Goal: Task Accomplishment & Management: Manage account settings

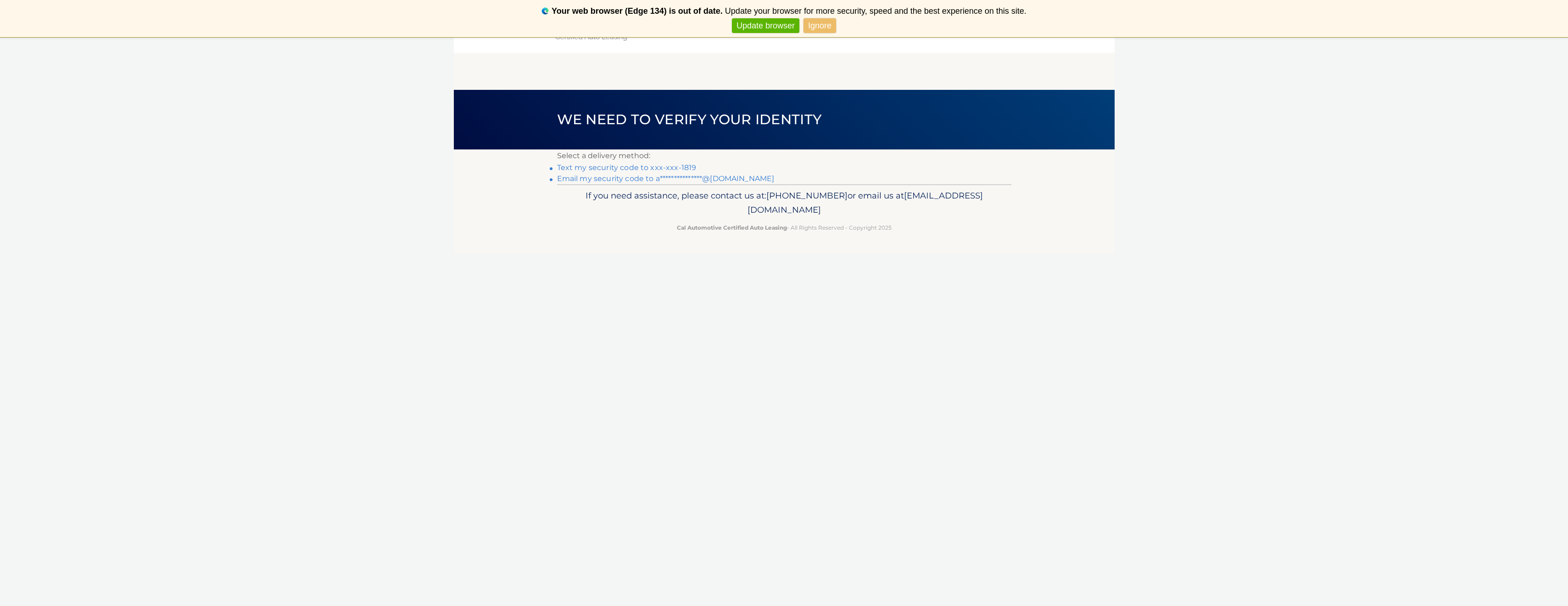
click at [811, 21] on link "Ignore" at bounding box center [819, 26] width 32 height 15
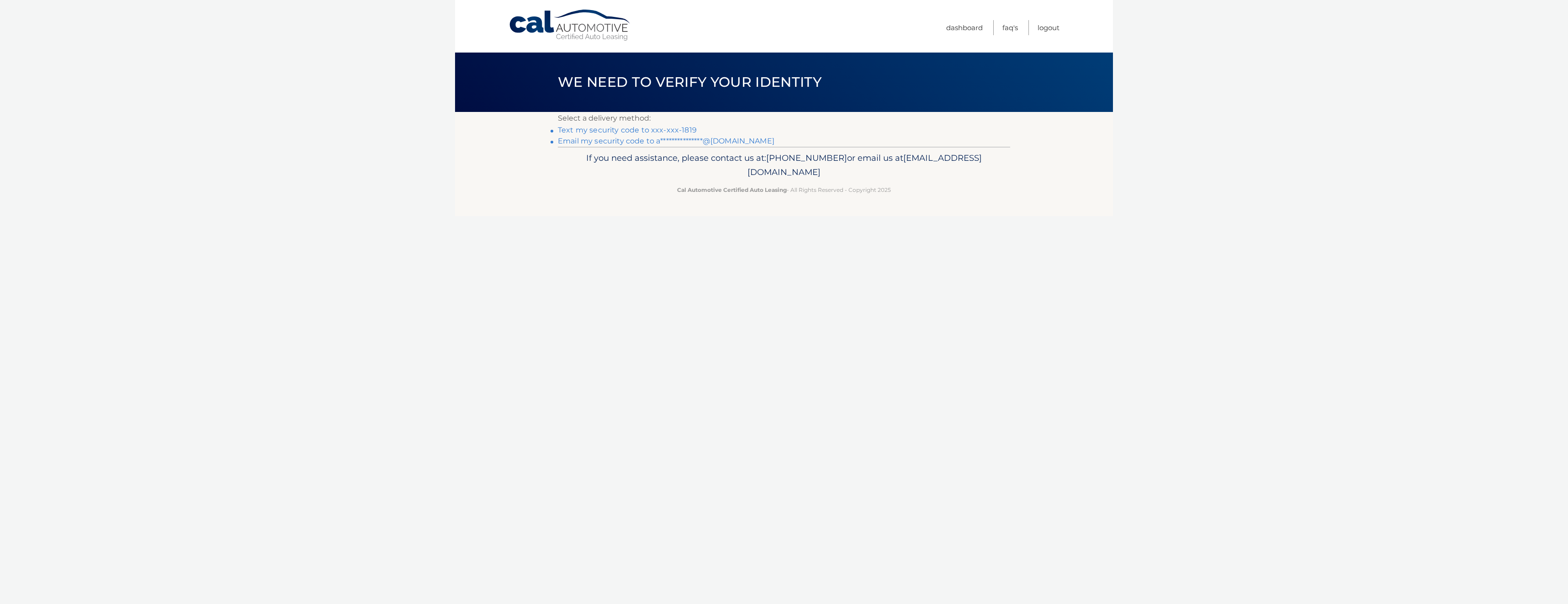
click at [671, 131] on link "Text my security code to xxx-xxx-1819" at bounding box center [627, 130] width 139 height 9
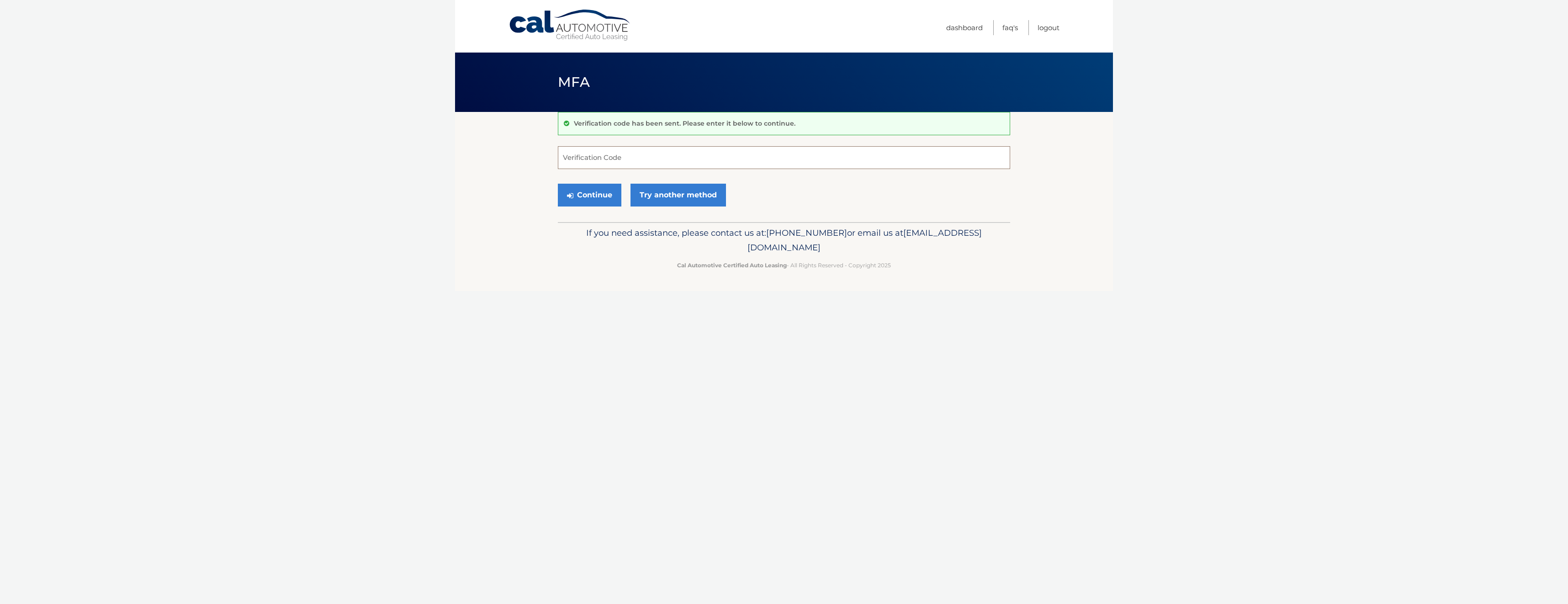
click at [642, 159] on input "Verification Code" at bounding box center [783, 158] width 452 height 23
type input "183395"
click at [558, 184] on button "Continue" at bounding box center [589, 195] width 63 height 23
click at [606, 191] on button "Continue" at bounding box center [589, 195] width 63 height 23
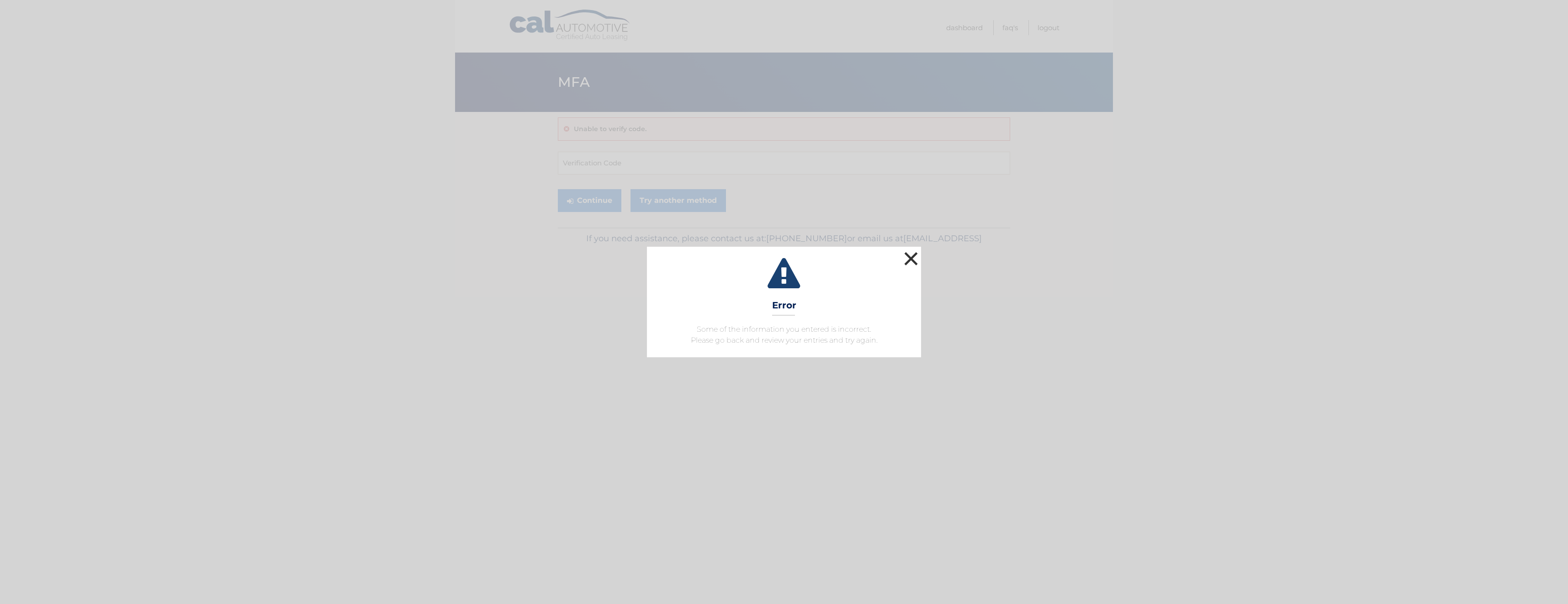
click at [909, 256] on button "×" at bounding box center [911, 259] width 18 height 18
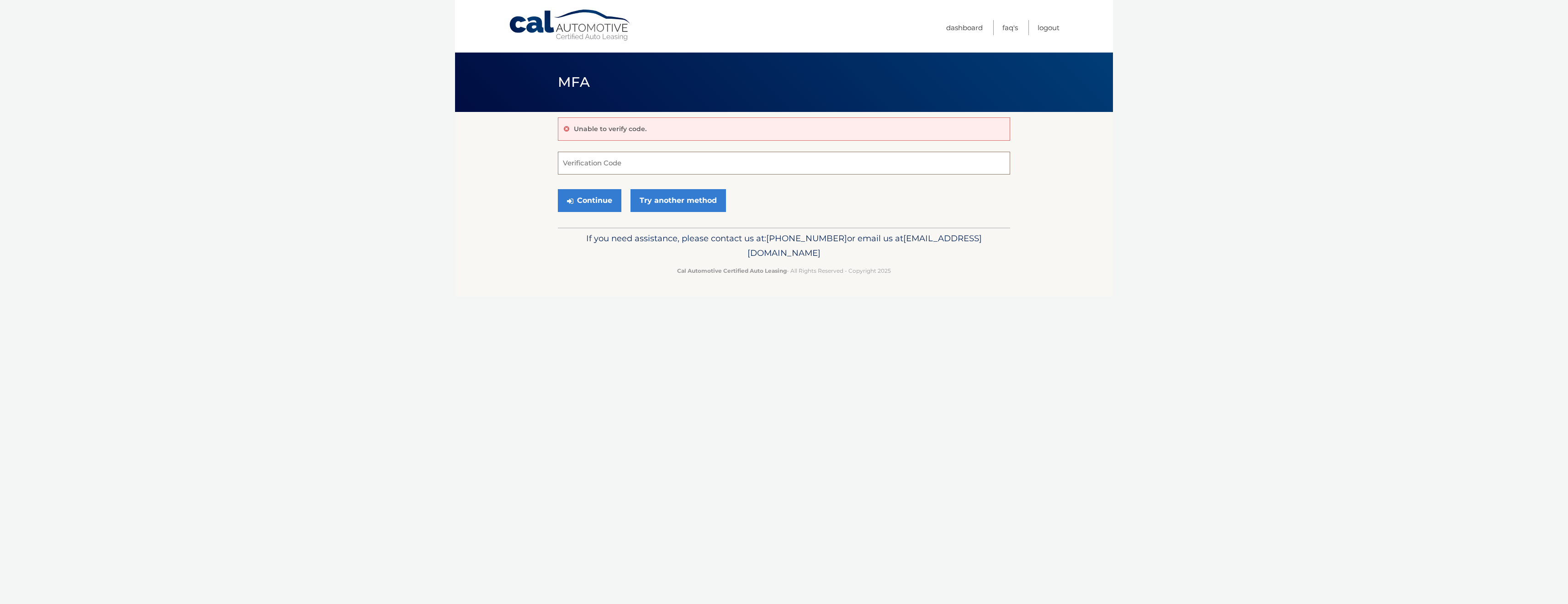
click at [663, 166] on input "Verification Code" at bounding box center [783, 163] width 452 height 23
type input "183395"
click at [579, 210] on button "Continue" at bounding box center [589, 201] width 63 height 23
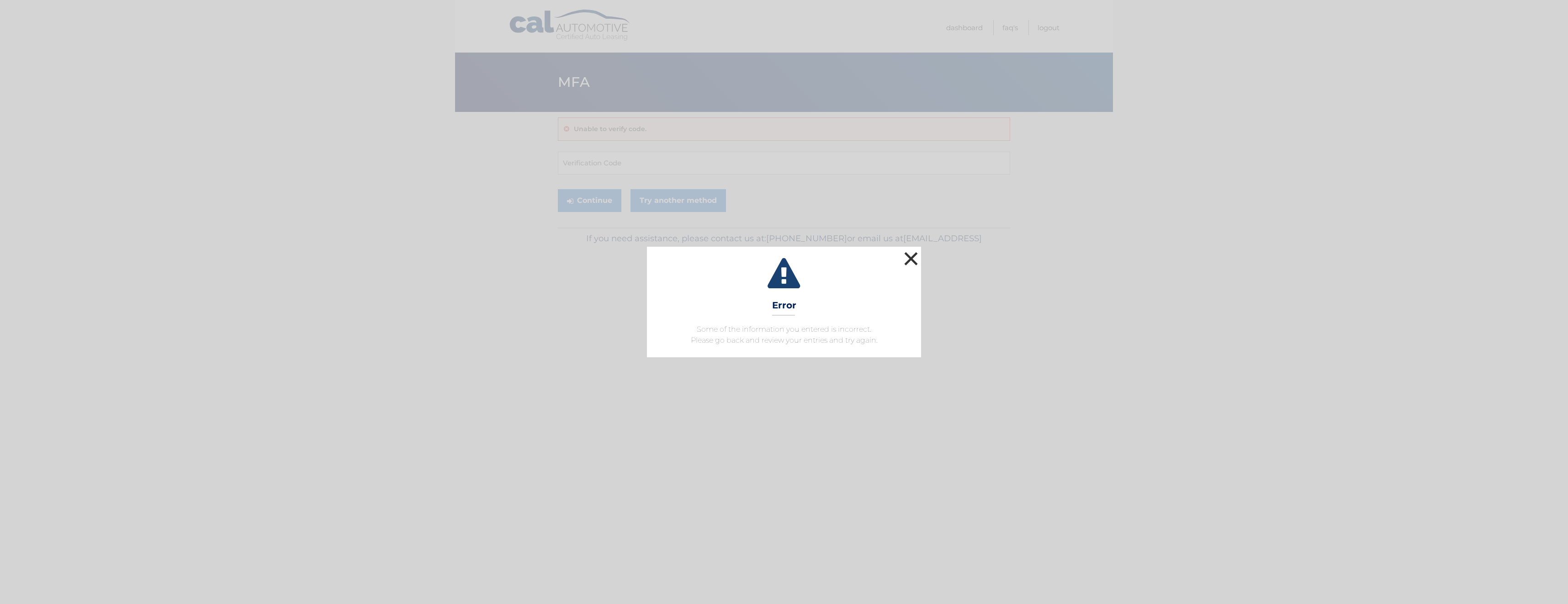
click at [911, 251] on button "×" at bounding box center [911, 259] width 18 height 18
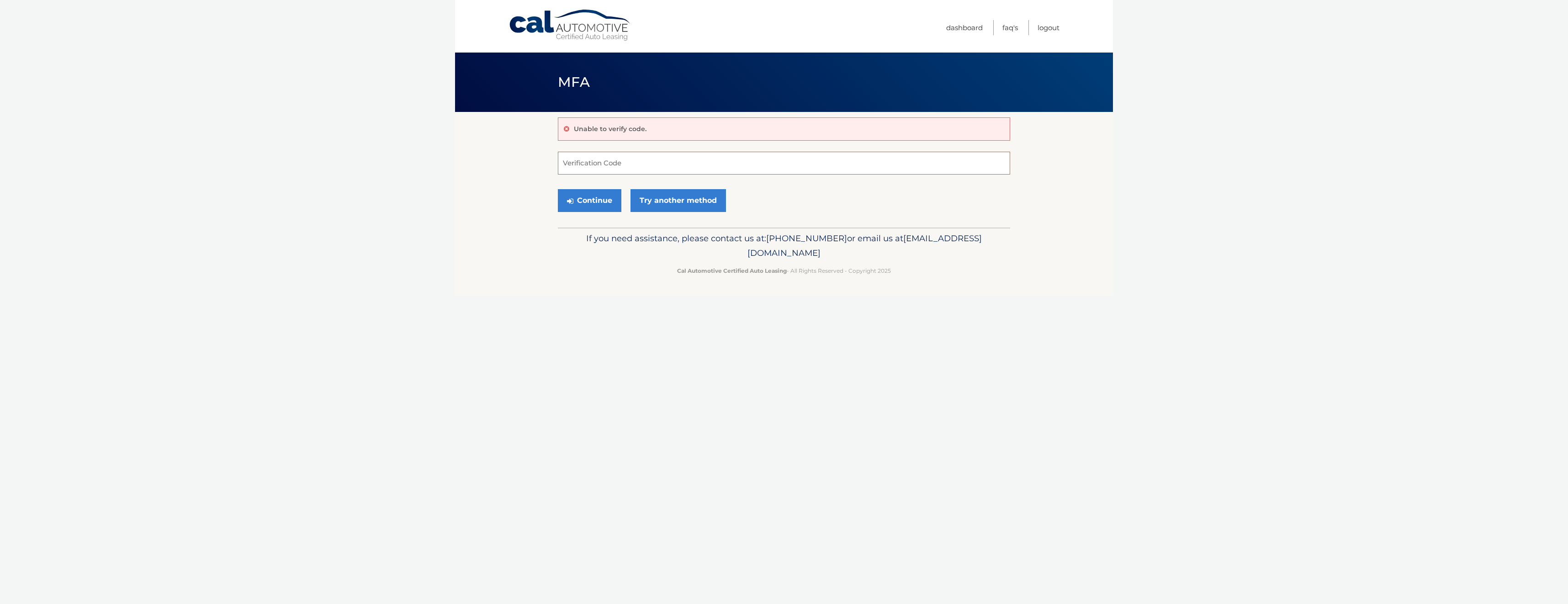
click at [655, 173] on input "Verification Code" at bounding box center [783, 163] width 452 height 23
click at [628, 180] on form "183395 Verification Code Continue Try another method" at bounding box center [783, 184] width 452 height 65
type input "183395"
click at [607, 202] on button "Continue" at bounding box center [589, 201] width 63 height 23
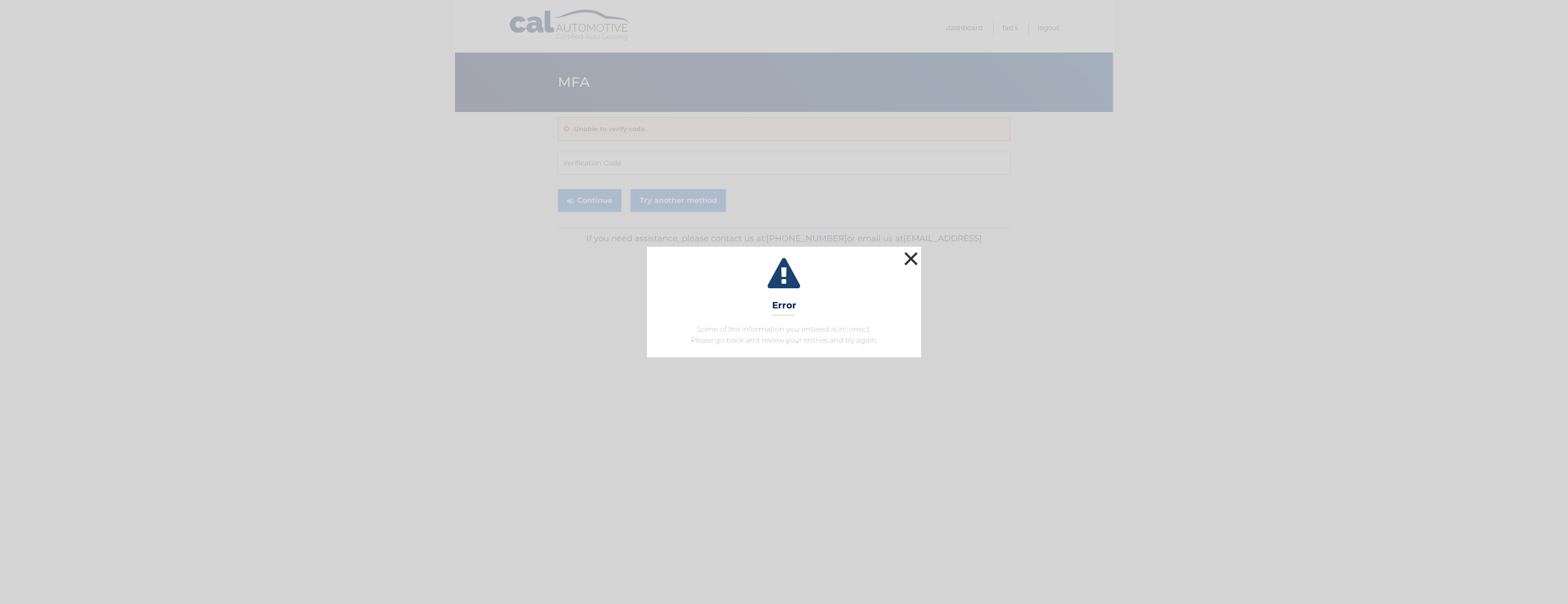
click at [911, 253] on button "×" at bounding box center [911, 259] width 18 height 18
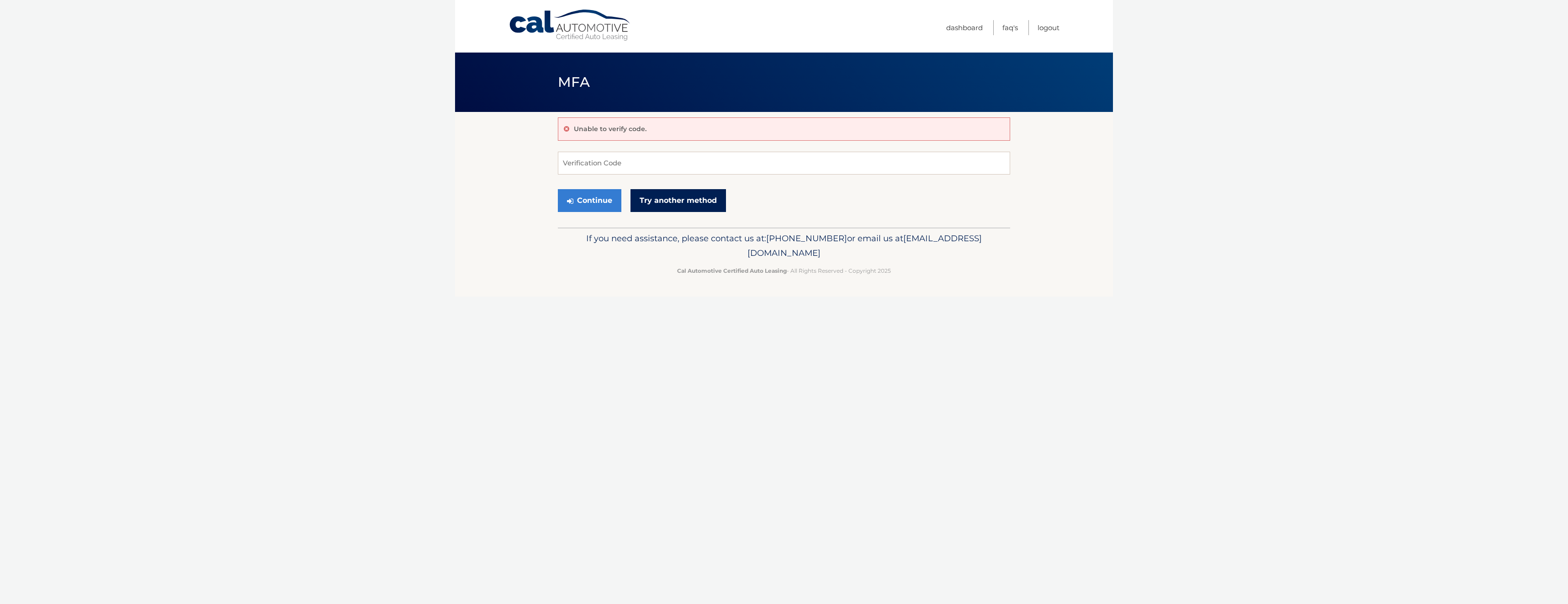
click at [657, 193] on link "Try another method" at bounding box center [678, 201] width 96 height 23
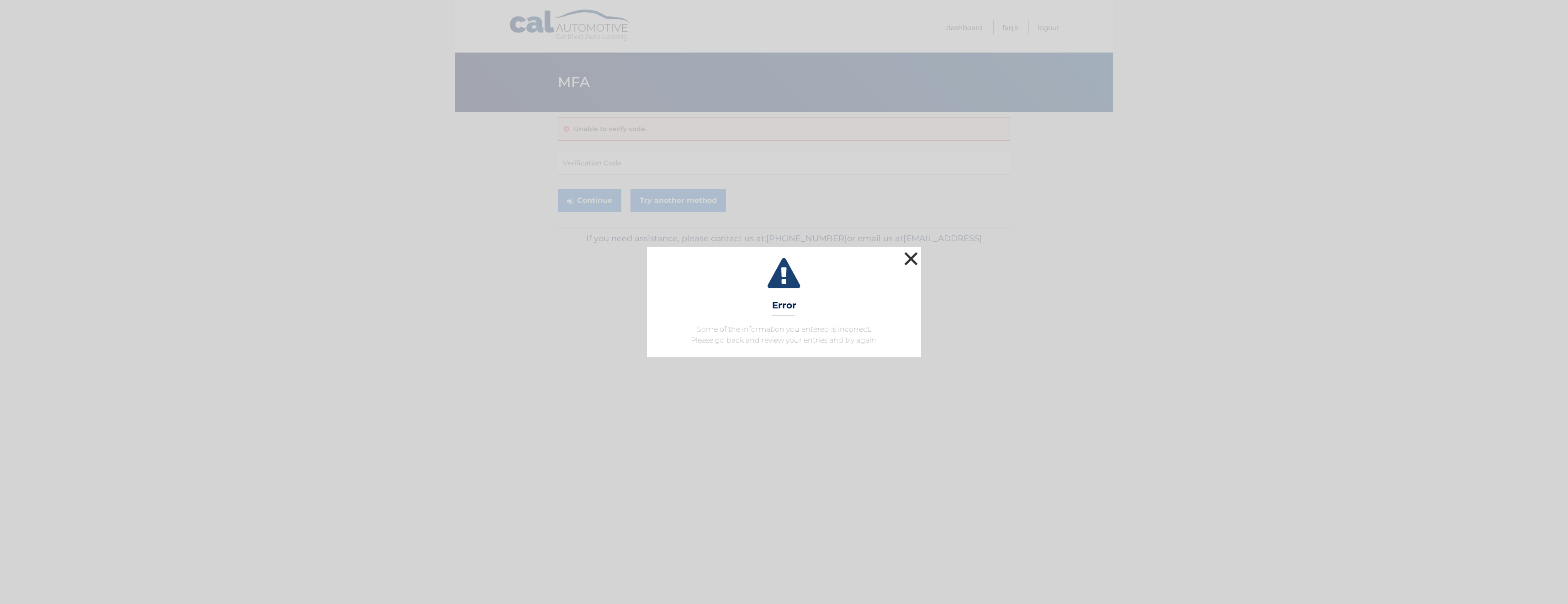
click at [913, 256] on button "×" at bounding box center [911, 259] width 18 height 18
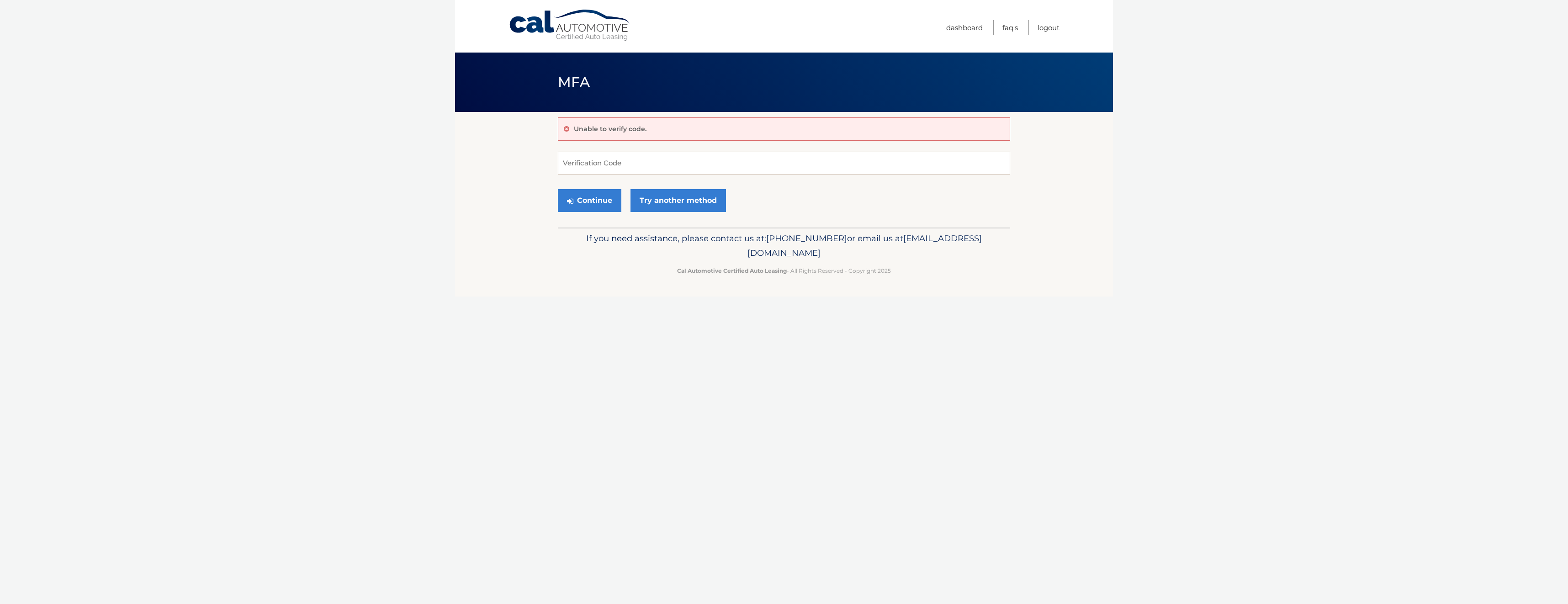
click at [530, 19] on link "Cal Automotive" at bounding box center [570, 25] width 124 height 32
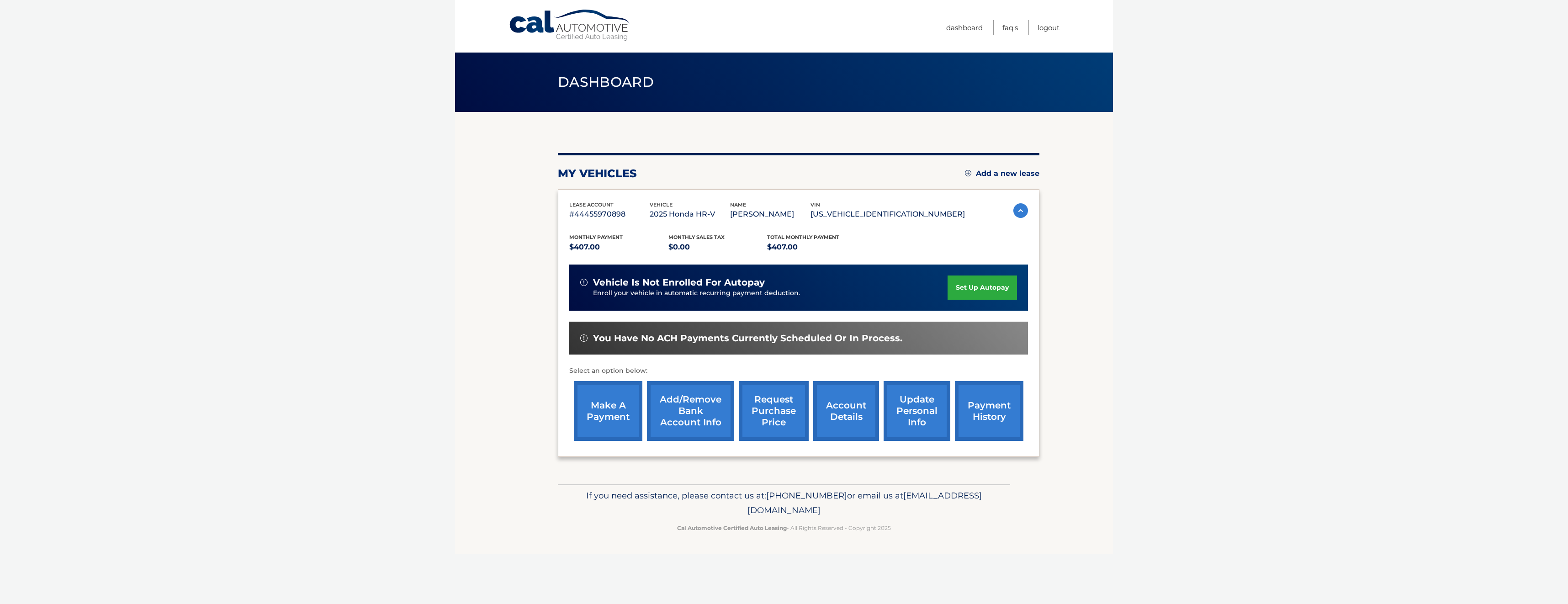
click at [985, 287] on link "set up autopay" at bounding box center [982, 288] width 69 height 24
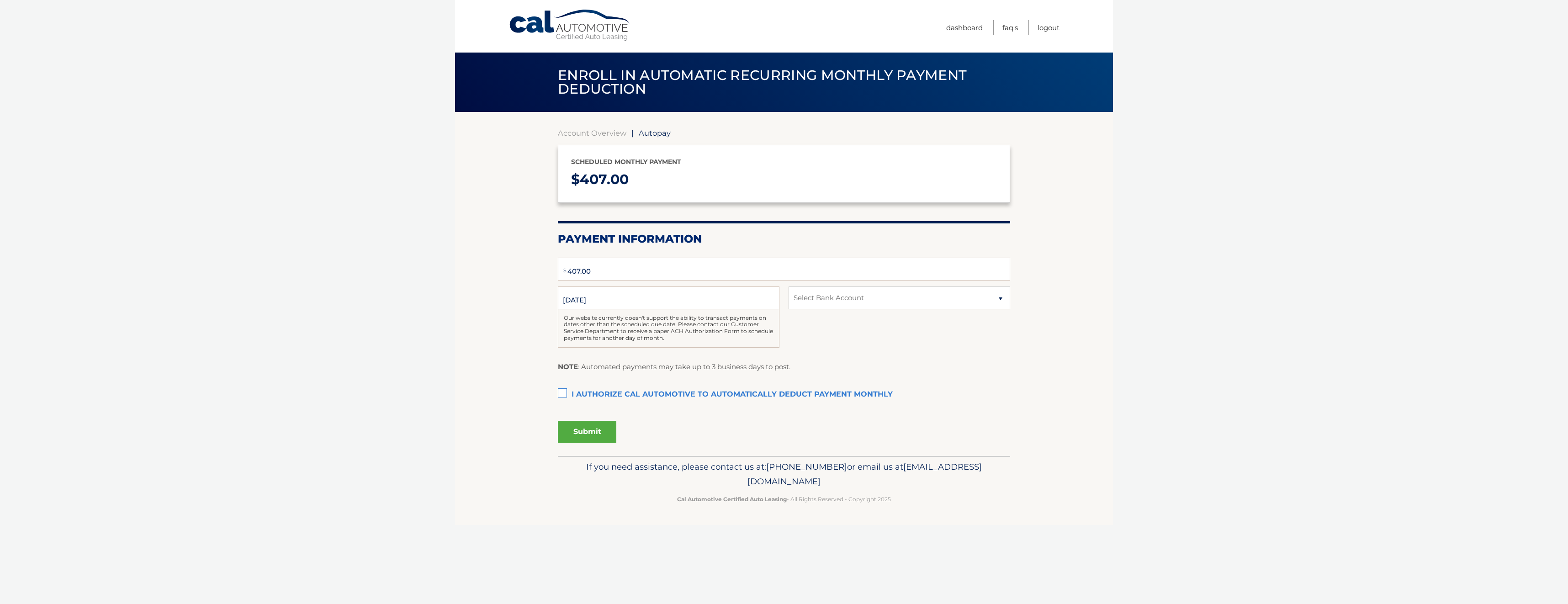
type input "407"
select select "YTcyYmNiZGQtMWFhNi00YTM1LWE1NWItYjhiZmQ1OGY1ZmE2"
click at [559, 395] on label "I authorize cal automotive to automatically deduct payment monthly This checkbo…" at bounding box center [783, 395] width 452 height 18
click at [0, 0] on input "I authorize cal automotive to automatically deduct payment monthly This checkbo…" at bounding box center [0, 0] width 0 height 0
click at [637, 307] on input "9/12/2025" at bounding box center [668, 298] width 222 height 23
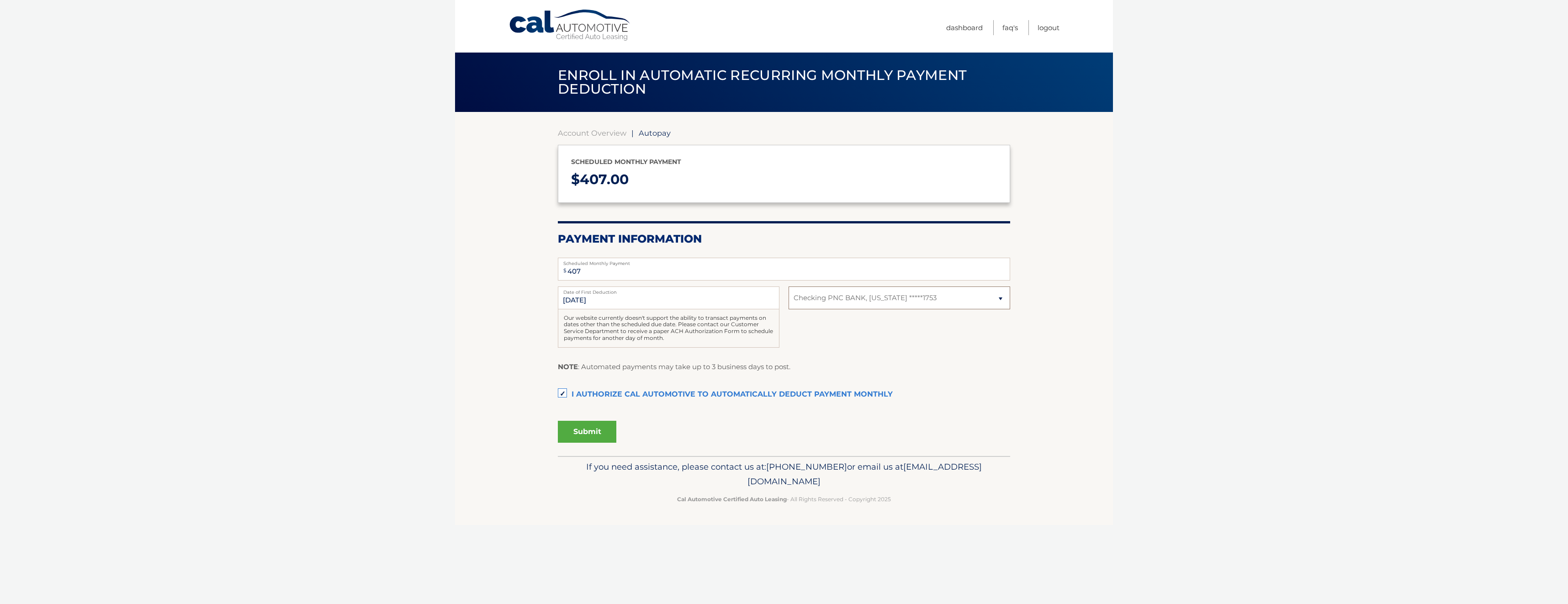
click at [928, 294] on select "Select Bank Account Checking PNC BANK, NEW JERSEY *****1753" at bounding box center [900, 298] width 222 height 23
click at [789, 287] on select "Select Bank Account Checking PNC BANK, NEW JERSEY *****1753" at bounding box center [900, 298] width 222 height 23
click at [595, 435] on button "Submit" at bounding box center [587, 432] width 58 height 22
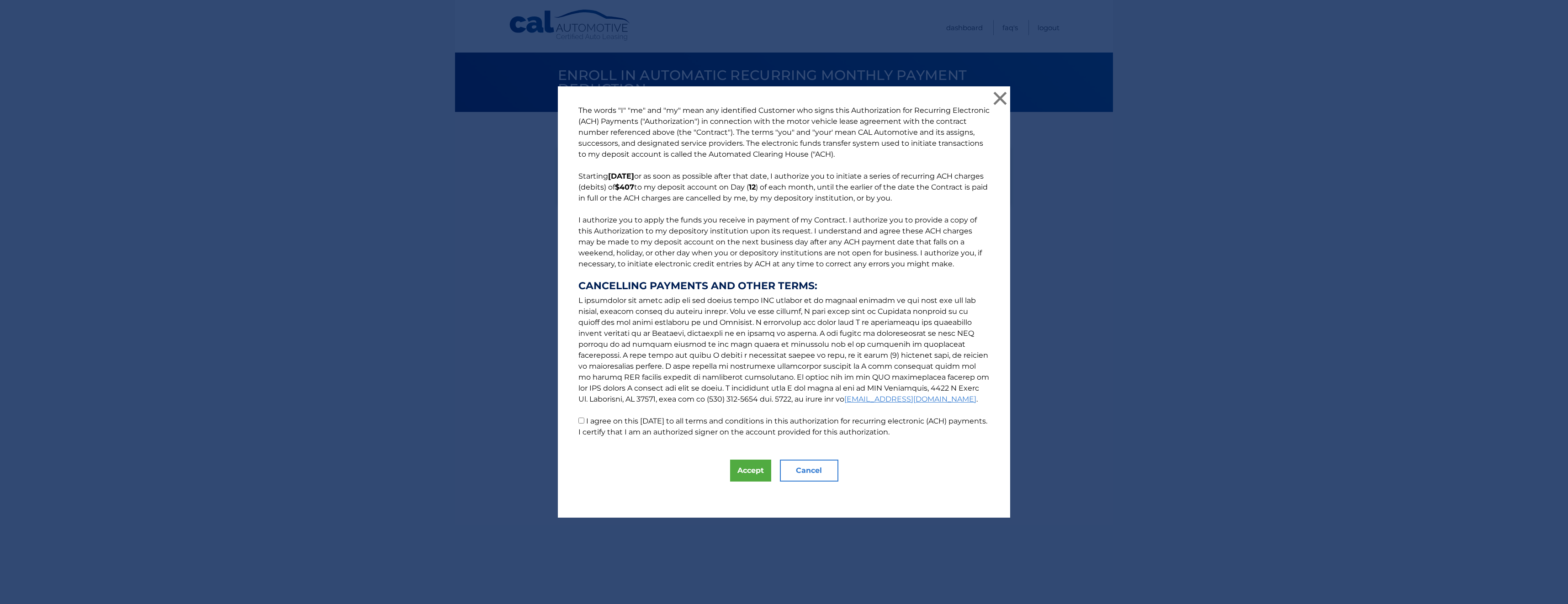
click at [583, 427] on p "The words "I" "me" and "my" mean any identified Customer who signs this Authori…" at bounding box center [784, 272] width 430 height 332
click at [579, 422] on input "I agree on this 09/01/2025 to all terms and conditions in this authorization fo…" at bounding box center [581, 421] width 6 height 6
checkbox input "true"
click at [741, 460] on div "The words "I" "me" and "my" mean any identified Customer who signs this Authori…" at bounding box center [783, 302] width 452 height 432
drag, startPoint x: 741, startPoint y: 460, endPoint x: 746, endPoint y: 465, distance: 7.1
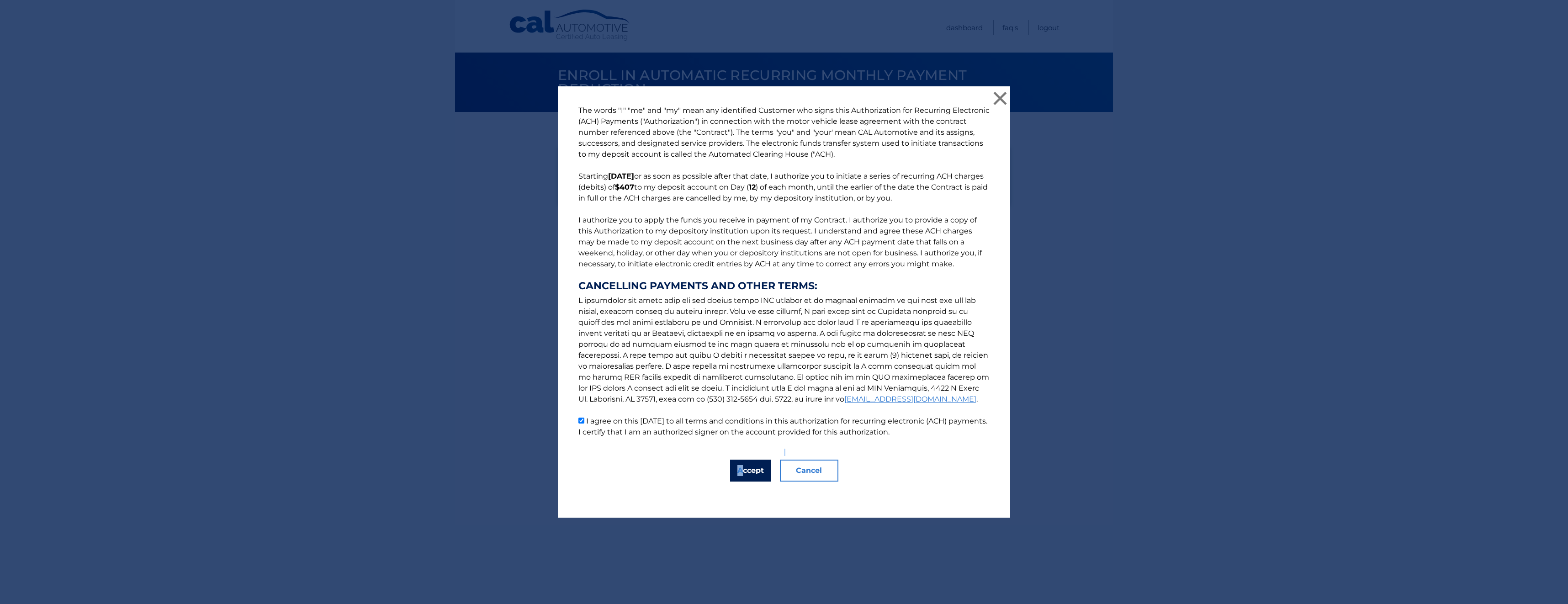
click at [745, 465] on button "Accept" at bounding box center [751, 471] width 41 height 22
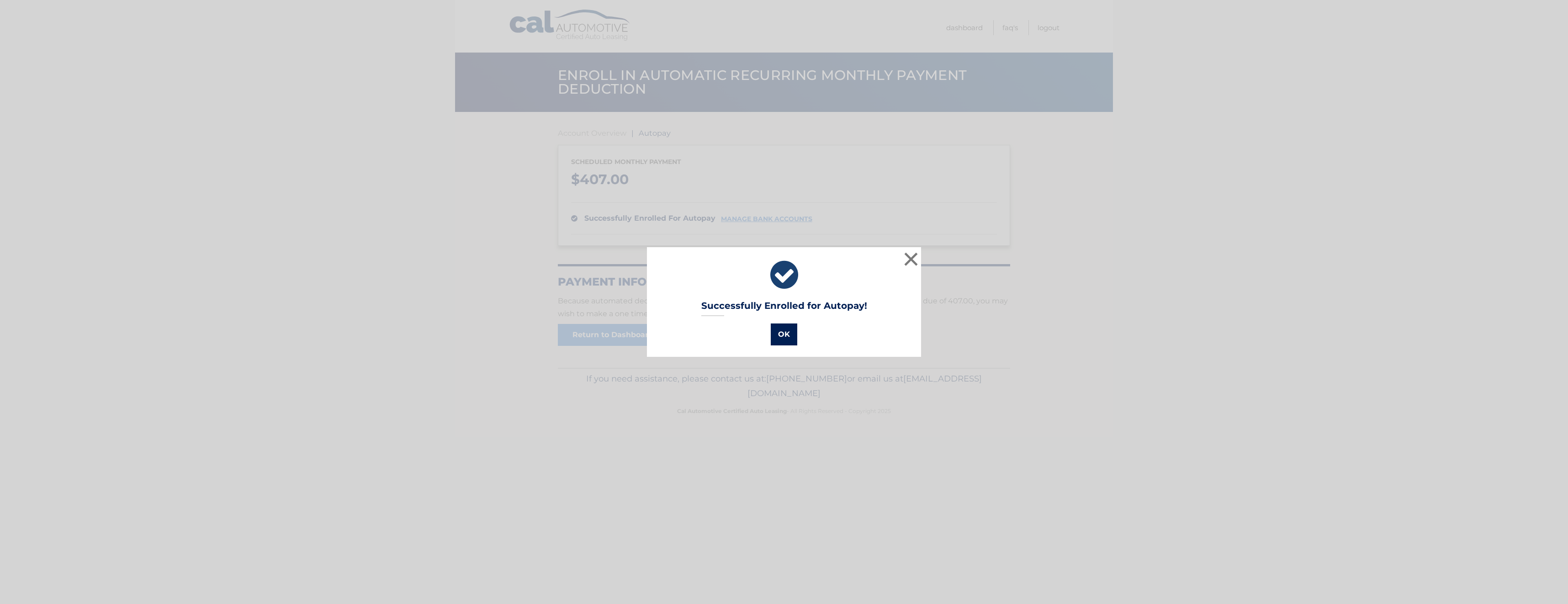
click at [783, 331] on button "OK" at bounding box center [784, 334] width 27 height 22
